Goal: Find specific page/section: Find specific page/section

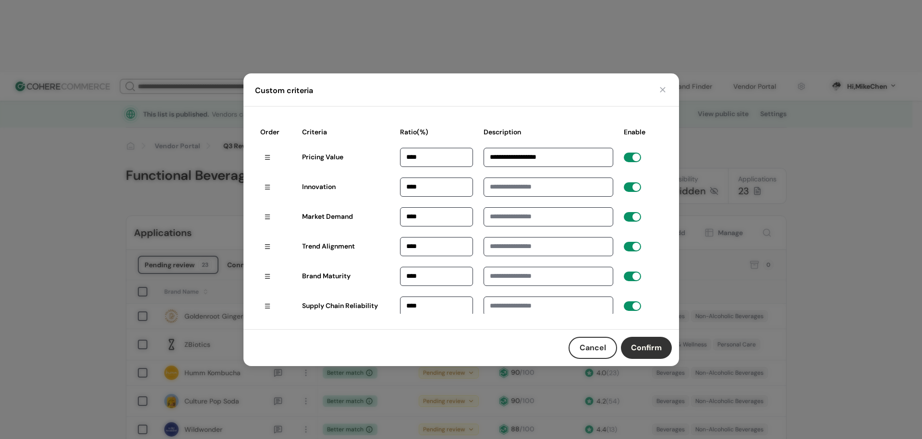
click at [662, 89] on button "button" at bounding box center [663, 90] width 10 height 10
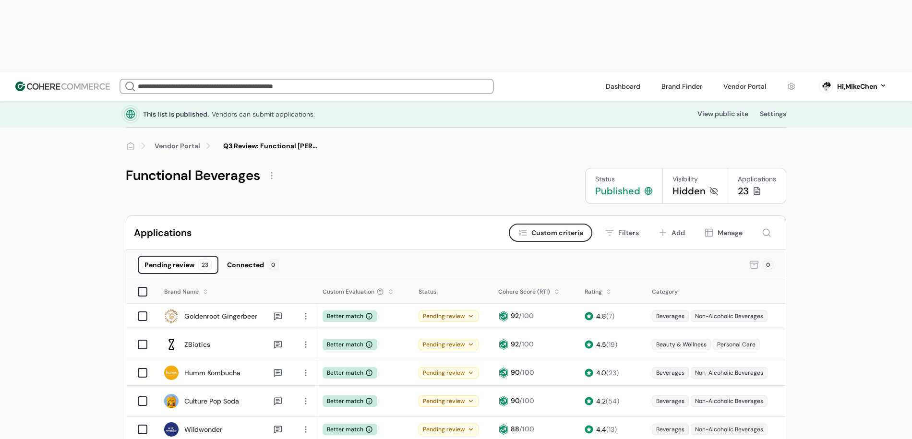
click at [183, 141] on link "Vendor Portal" at bounding box center [178, 146] width 46 height 10
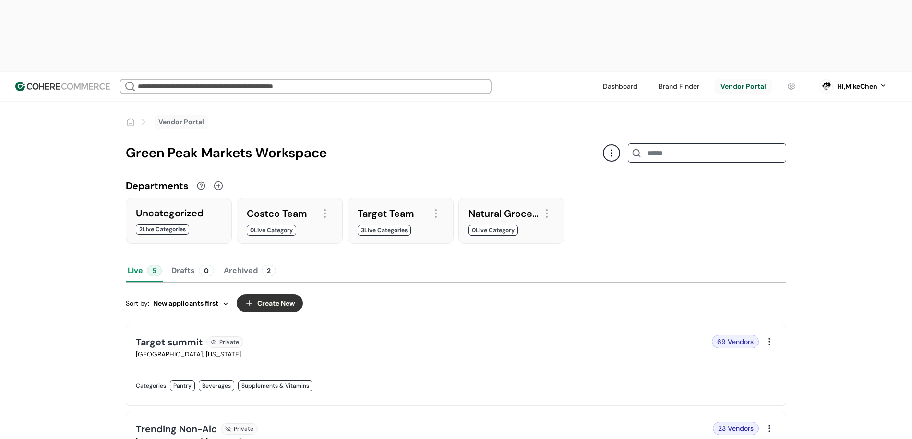
click at [203, 299] on span "New applicants first" at bounding box center [185, 304] width 65 height 10
click at [259, 236] on div at bounding box center [290, 236] width 86 height 0
click at [404, 236] on div at bounding box center [401, 236] width 86 height 0
